Goal: Find specific page/section: Find specific page/section

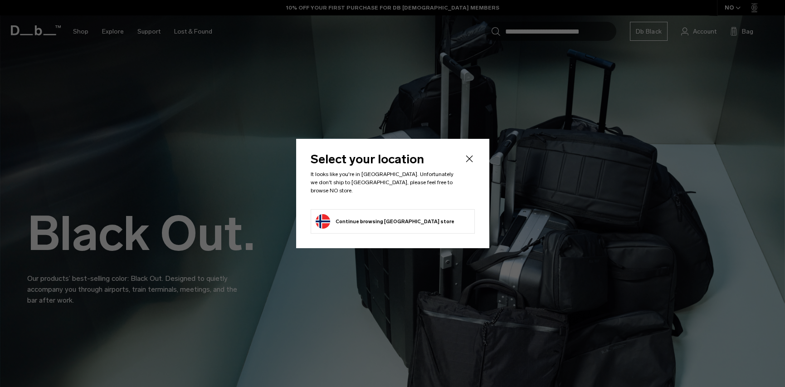
click at [415, 217] on li "Continue browsing [GEOGRAPHIC_DATA] store Continue shopping in [GEOGRAPHIC_DATA]" at bounding box center [393, 221] width 164 height 24
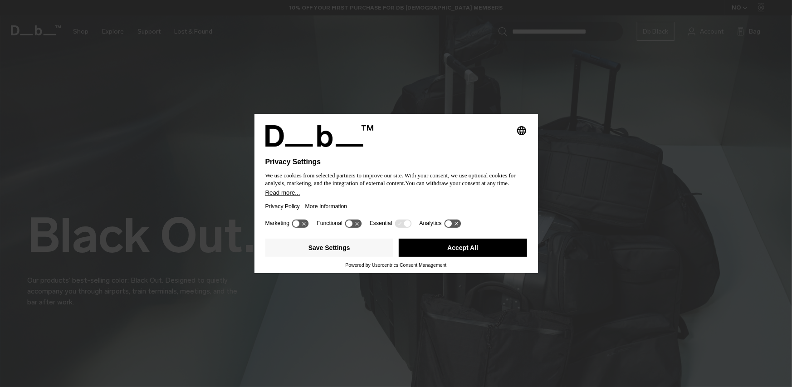
click at [459, 242] on button "Accept All" at bounding box center [463, 248] width 128 height 18
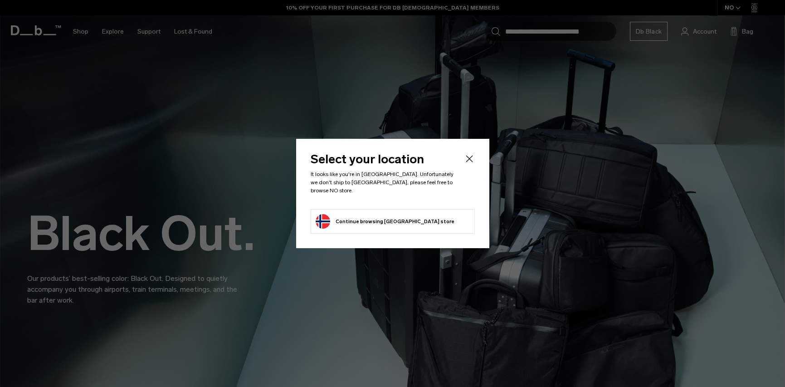
click at [406, 218] on button "Continue browsing [GEOGRAPHIC_DATA] store Continue shopping in [GEOGRAPHIC_DATA]" at bounding box center [385, 221] width 139 height 15
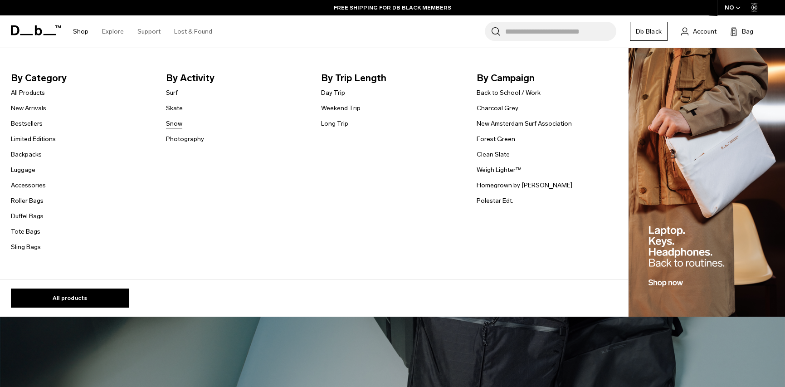
click at [172, 124] on link "Snow" at bounding box center [174, 124] width 16 height 10
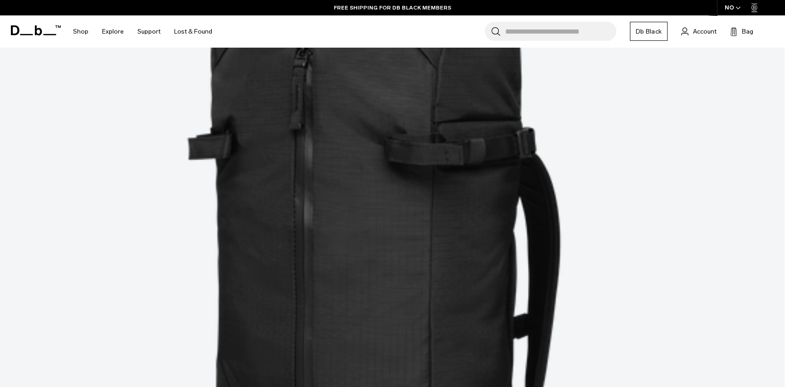
scroll to position [1497, 0]
